Goal: Download file/media

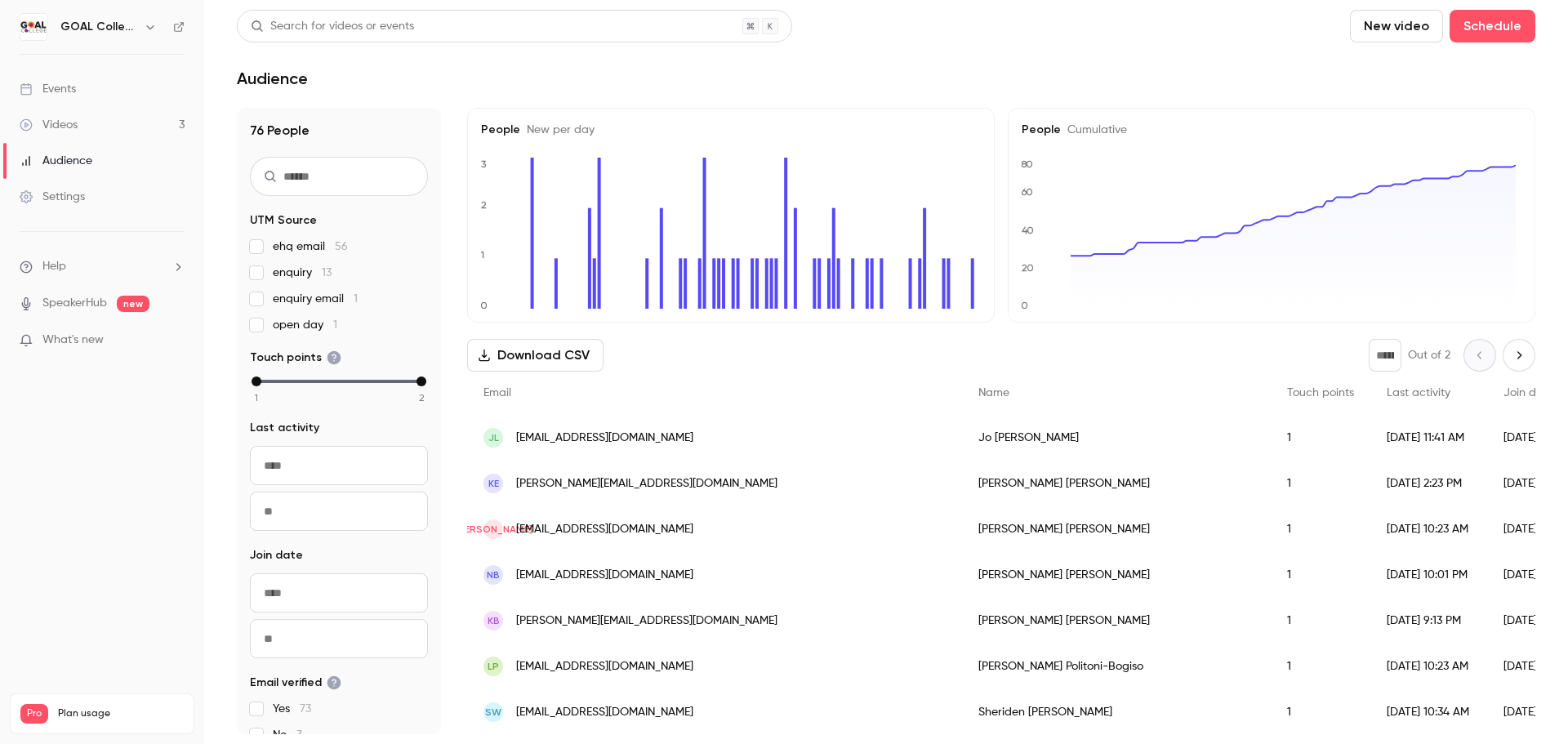
click at [535, 364] on button "Download CSV" at bounding box center [535, 355] width 136 height 33
click at [113, 125] on link "Videos 3" at bounding box center [102, 125] width 204 height 36
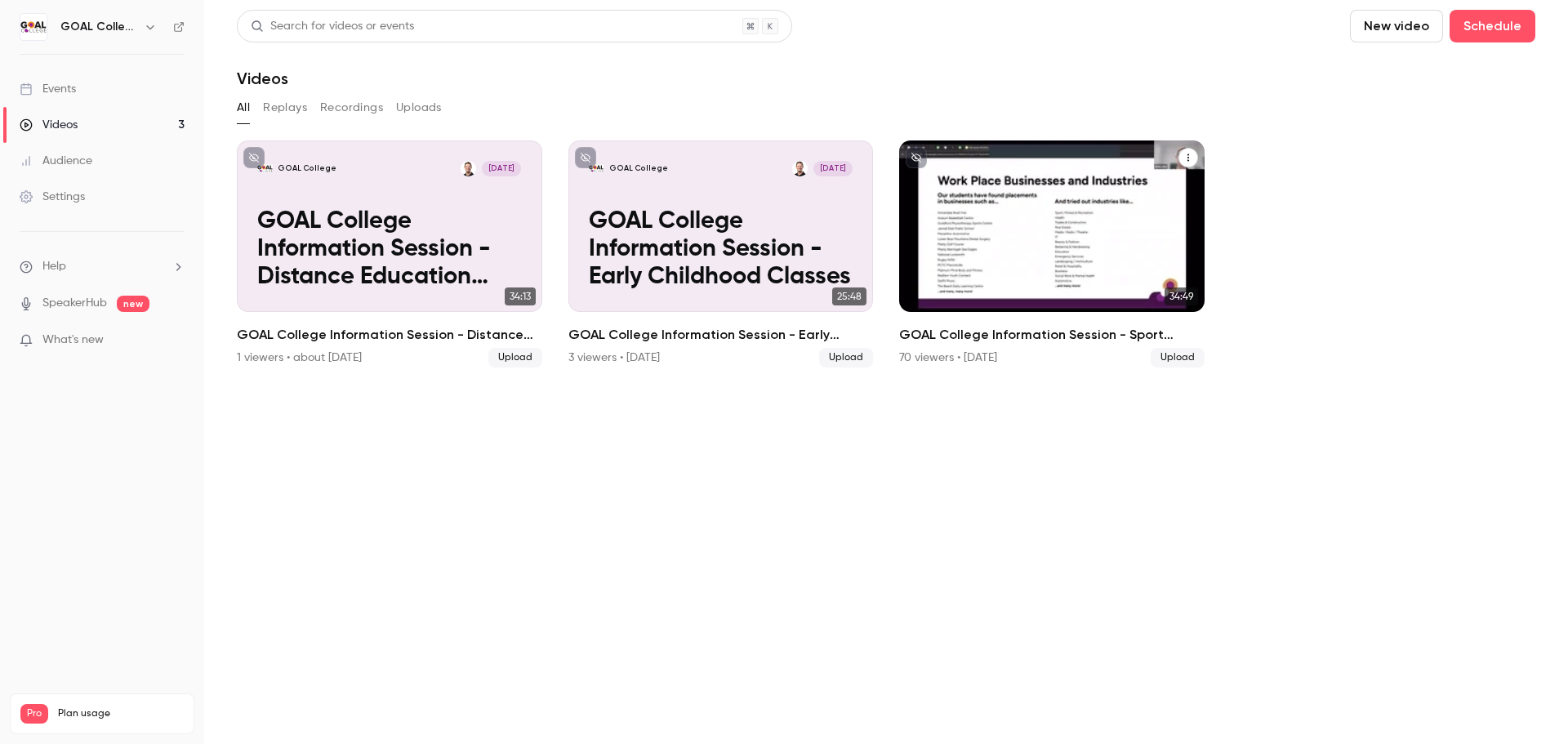
drag, startPoint x: 1017, startPoint y: 248, endPoint x: 896, endPoint y: 534, distance: 310.5
click at [904, 547] on section "Search for videos or events New video Schedule Videos All Replays Recordings Up…" at bounding box center [887, 372] width 1299 height 725
click at [984, 197] on div "GOAL College [DATE] GOAL College Information Session - Sport Classes" at bounding box center [1051, 226] width 305 height 171
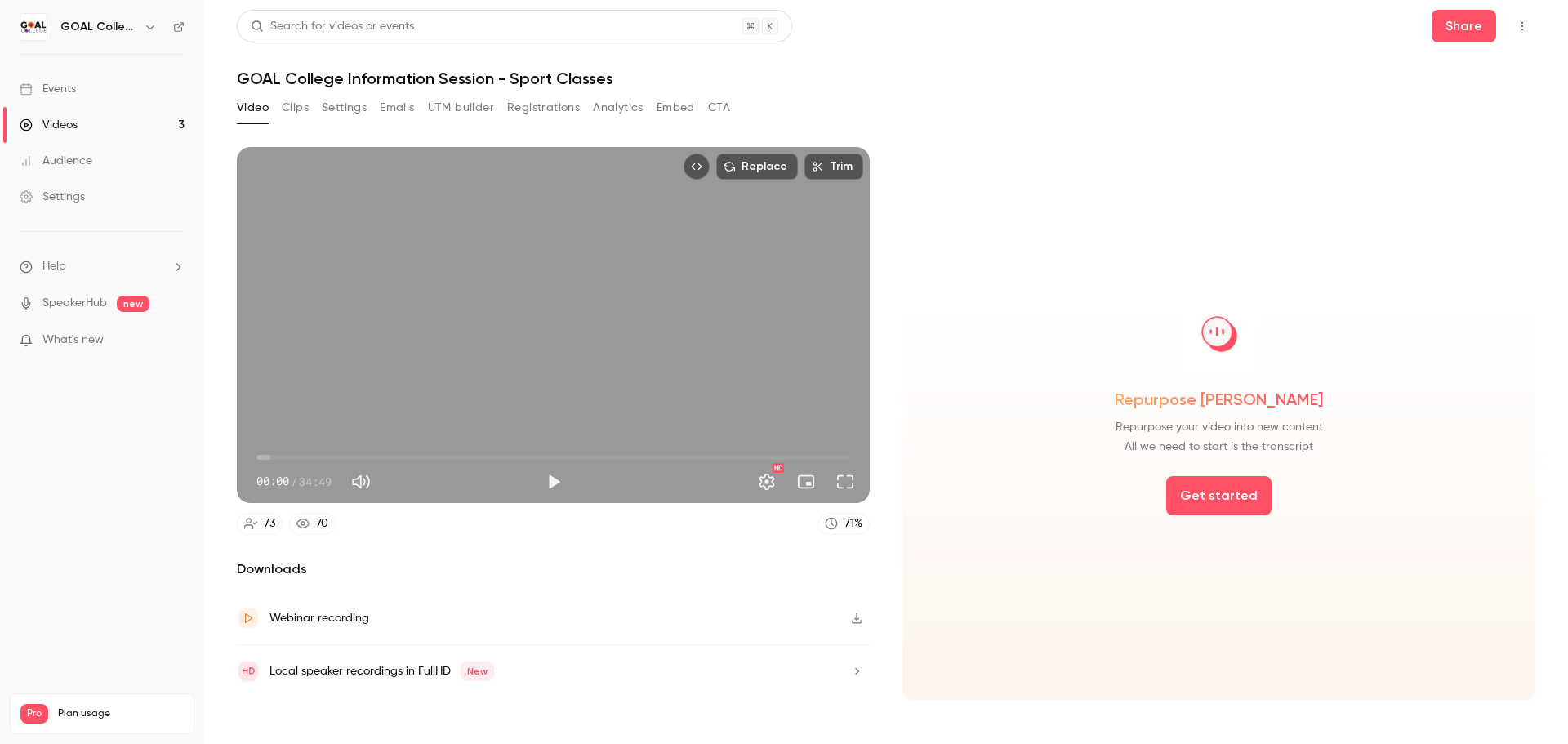
click at [600, 111] on button "Analytics" at bounding box center [618, 108] width 51 height 26
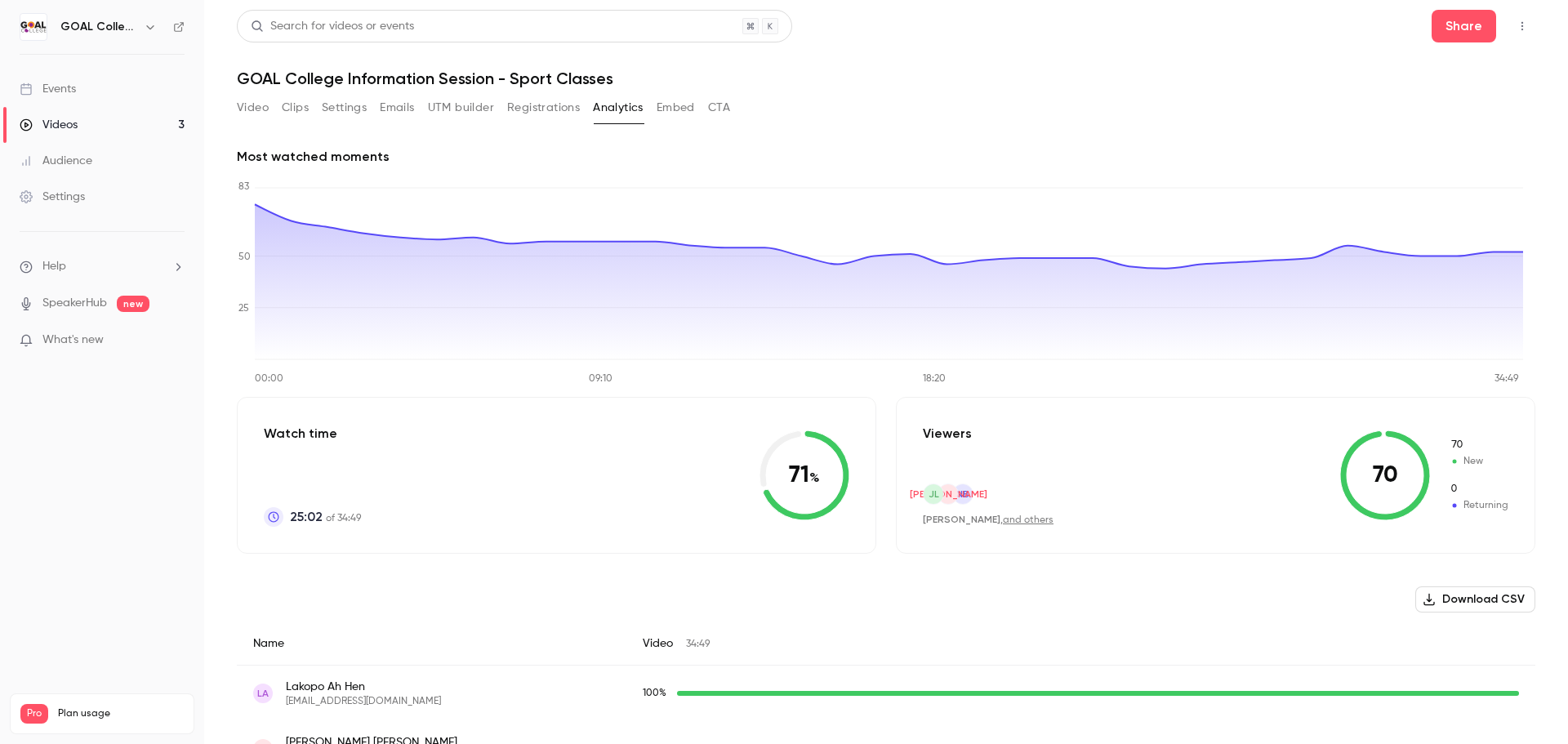
click at [1467, 597] on button "Download CSV" at bounding box center [1476, 600] width 120 height 26
click at [105, 129] on link "Videos 3" at bounding box center [102, 125] width 204 height 36
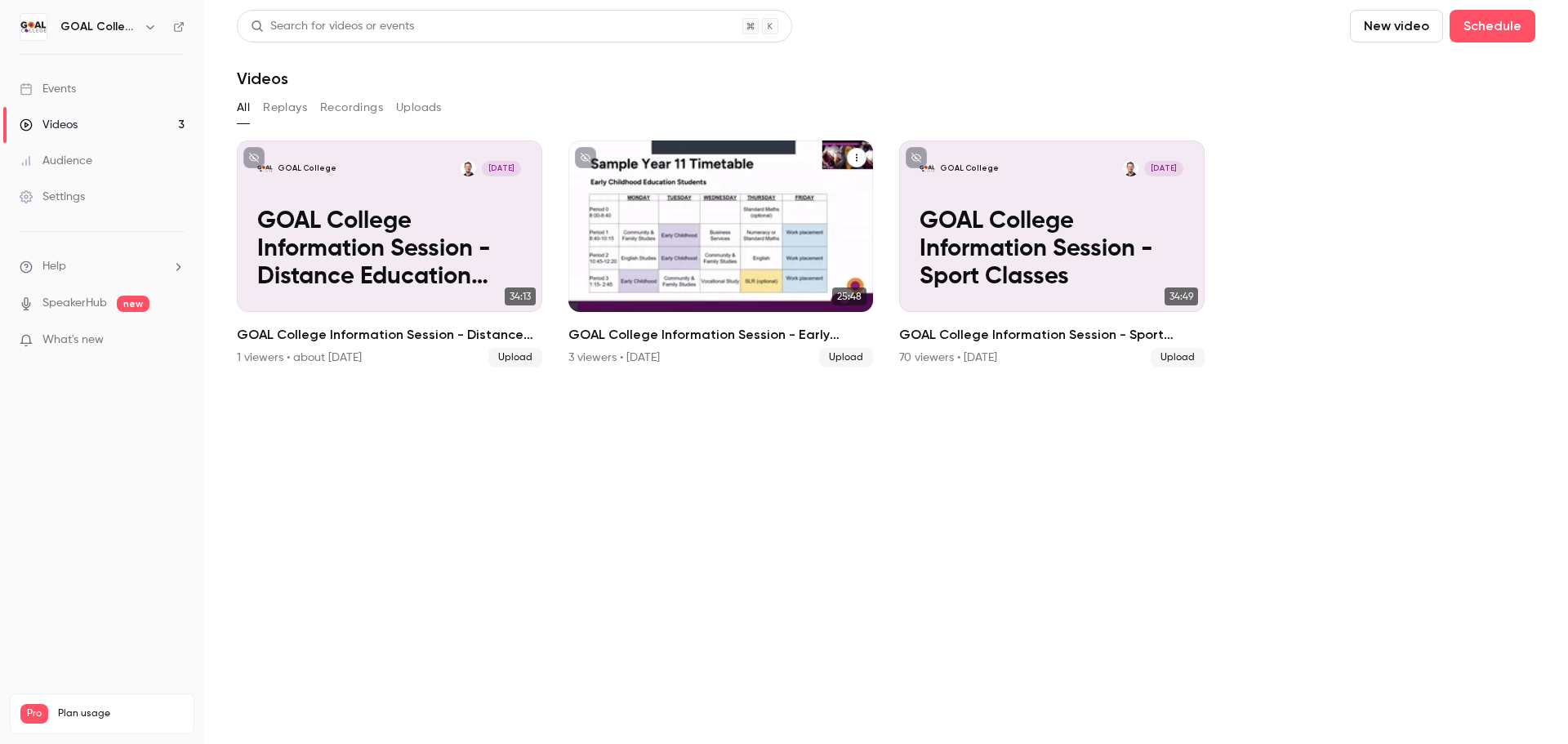
click at [646, 219] on p "GOAL College Information Session - Early Childhood Classes" at bounding box center [721, 250] width 264 height 83
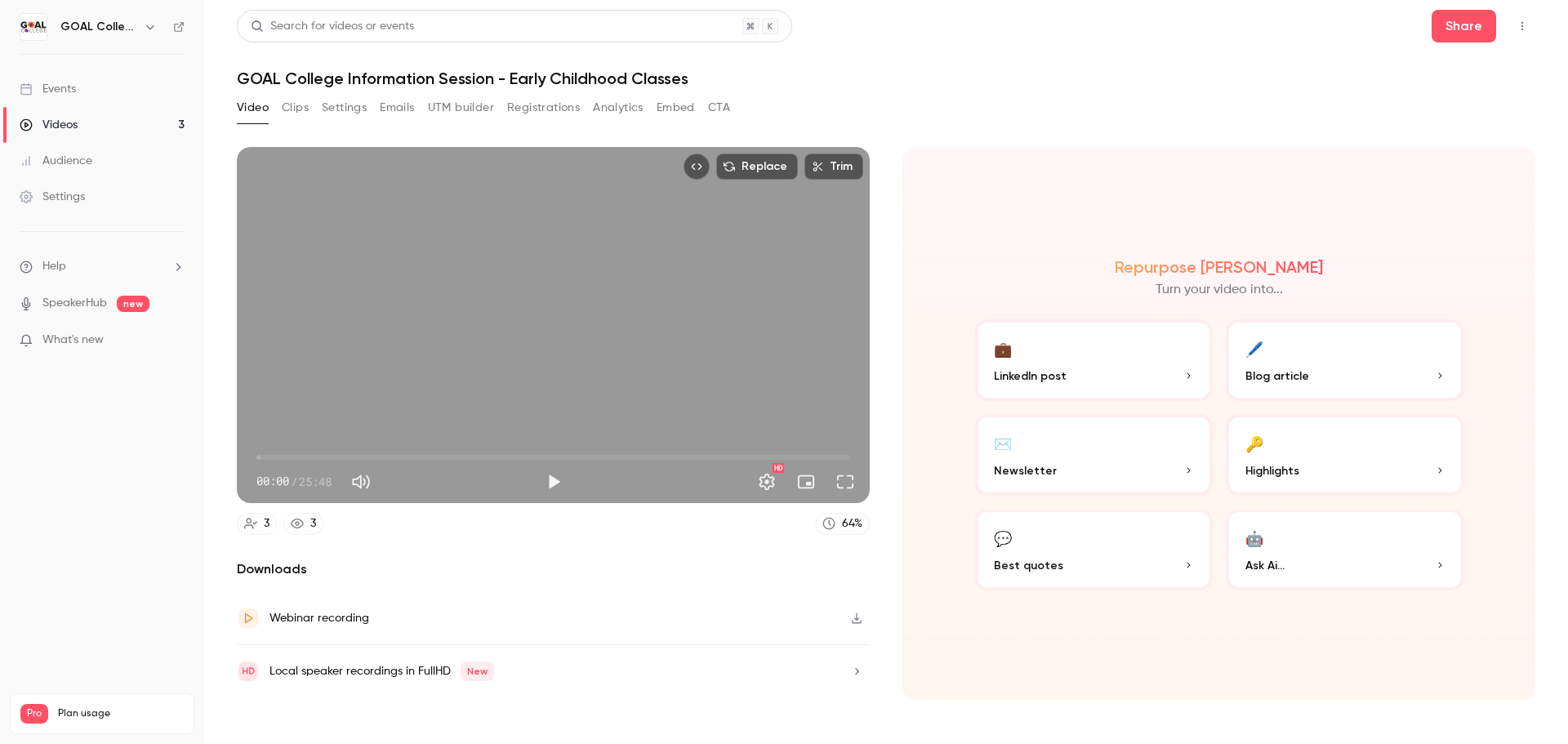
click at [616, 109] on button "Analytics" at bounding box center [618, 108] width 51 height 26
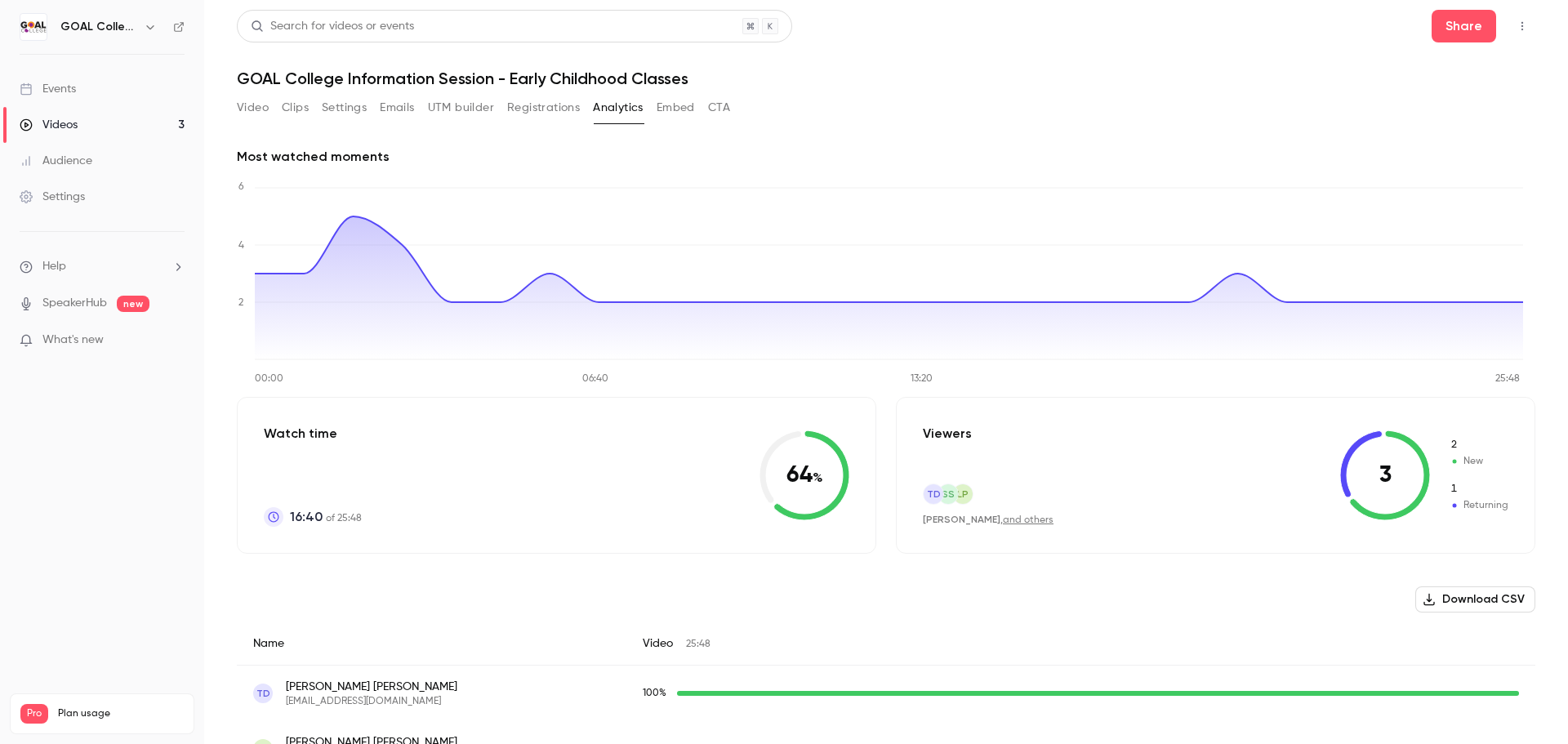
click at [1497, 600] on button "Download CSV" at bounding box center [1476, 600] width 120 height 26
click at [86, 121] on link "Videos 3" at bounding box center [102, 125] width 204 height 36
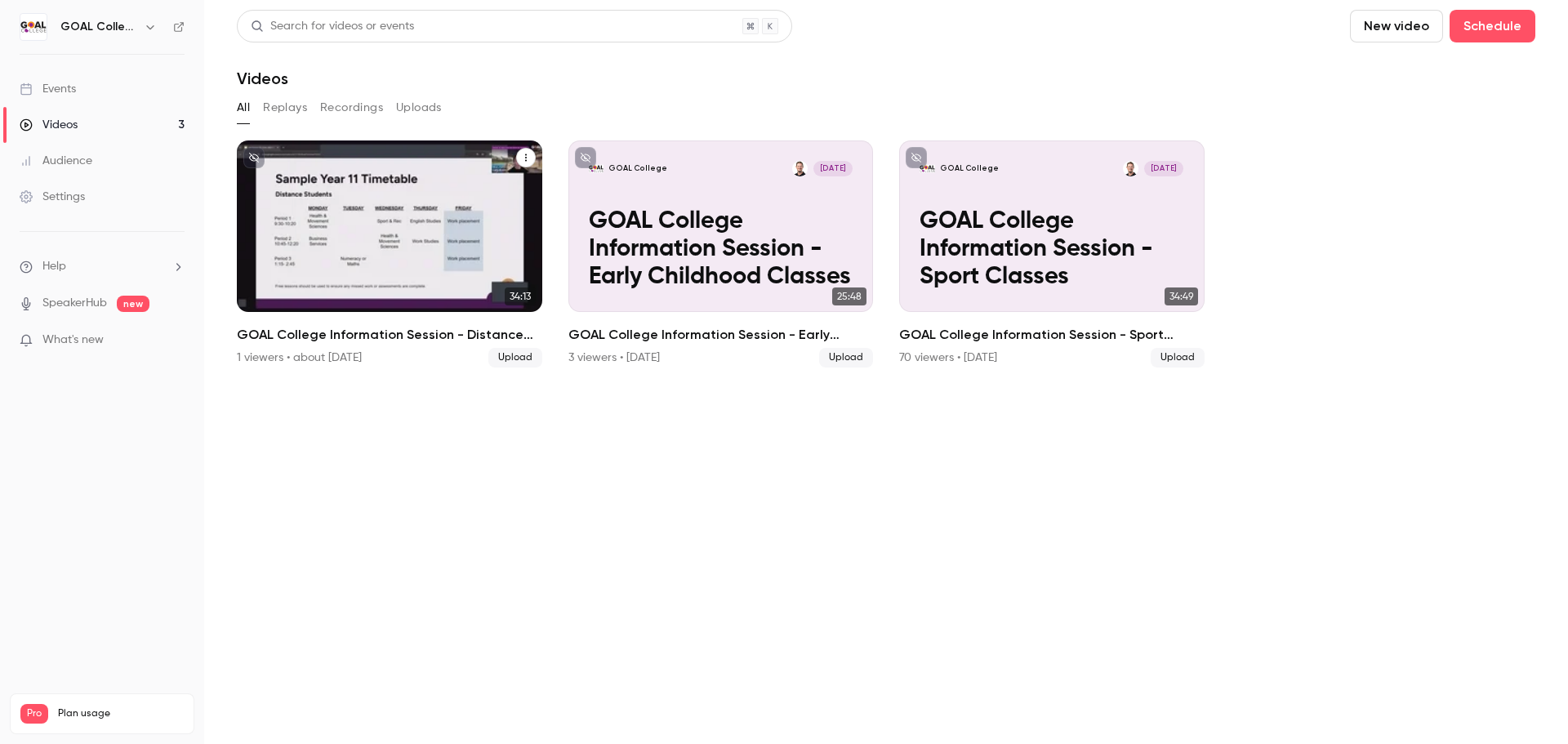
click at [466, 266] on p "GOAL College Information Session - Distance Education Classes" at bounding box center [389, 250] width 264 height 83
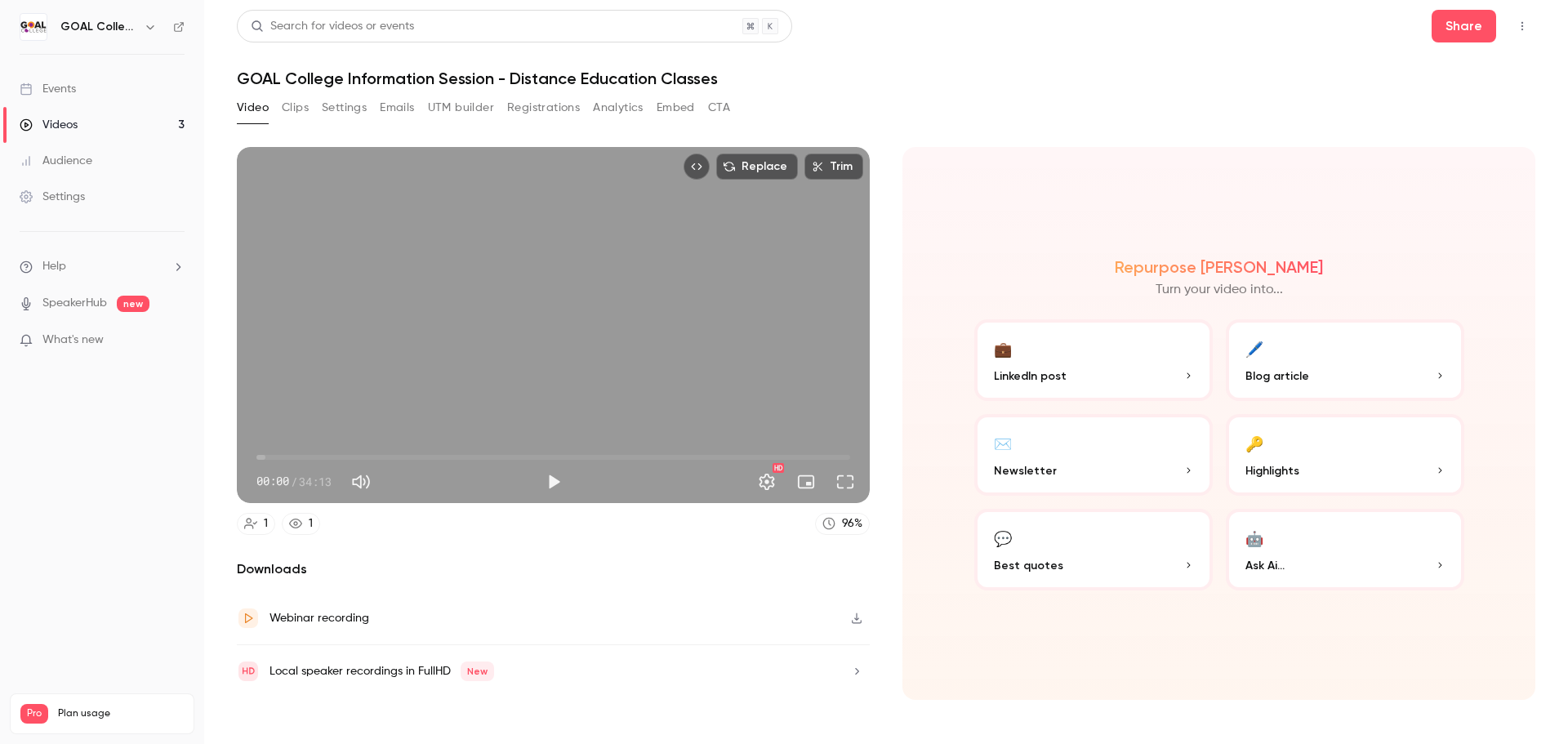
click at [609, 115] on button "Analytics" at bounding box center [618, 108] width 51 height 26
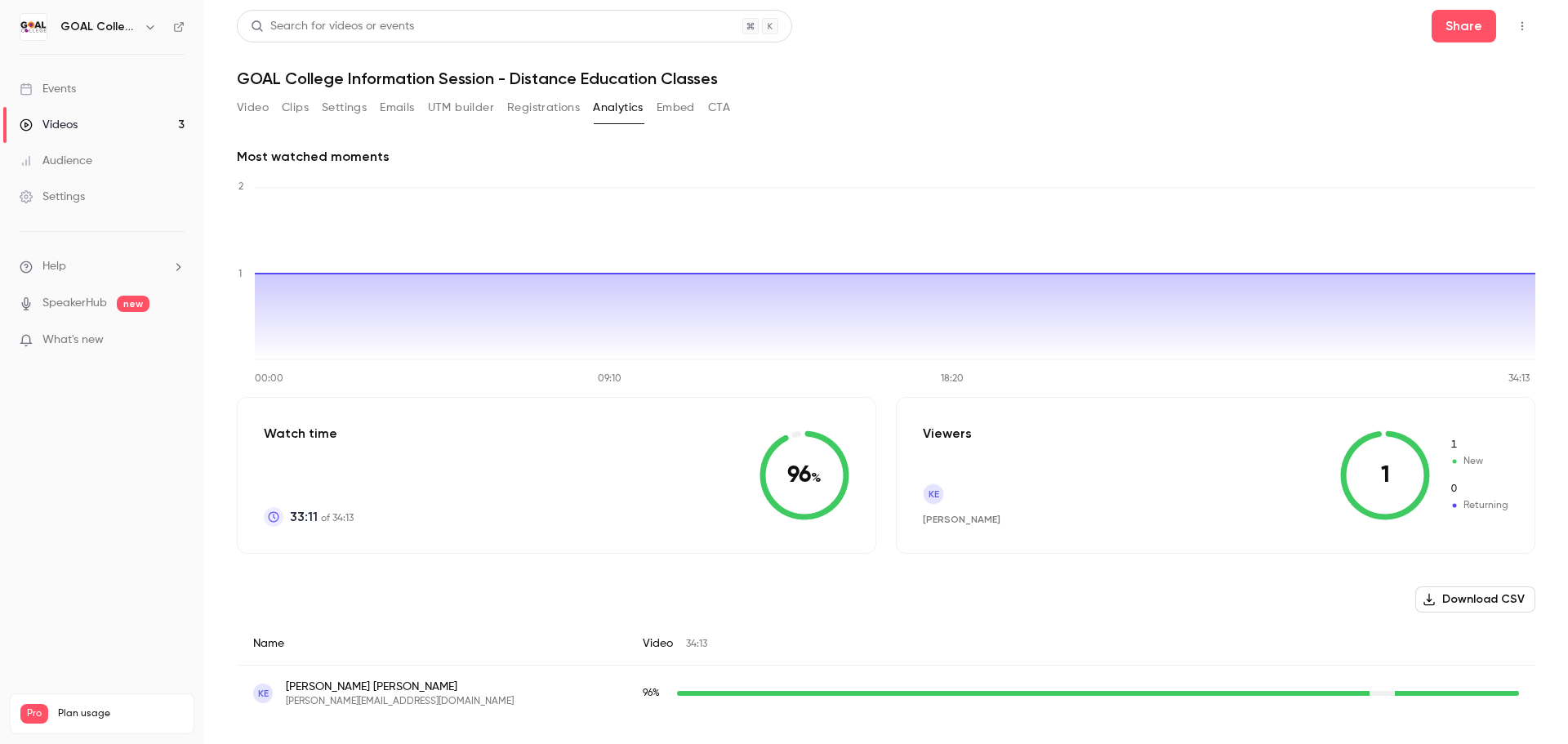
click at [1464, 600] on button "Download CSV" at bounding box center [1476, 600] width 120 height 26
